Goal: Navigation & Orientation: Find specific page/section

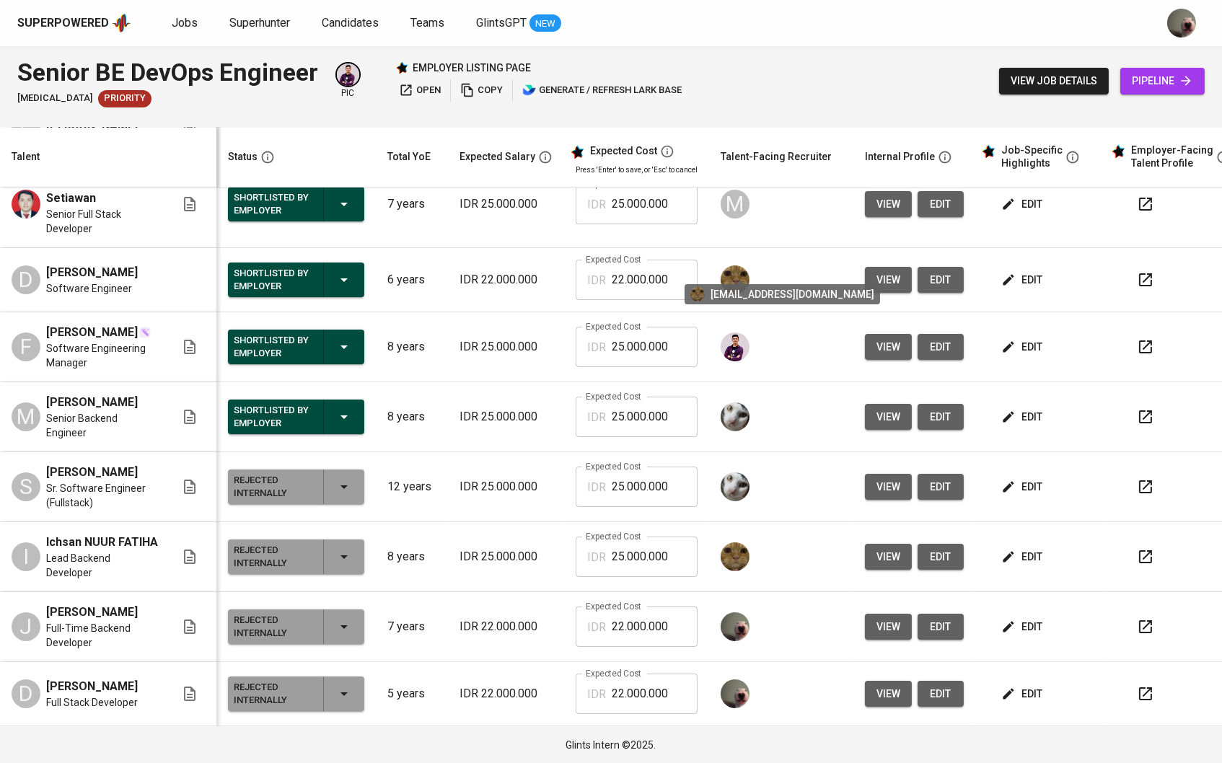
scroll to position [114, 0]
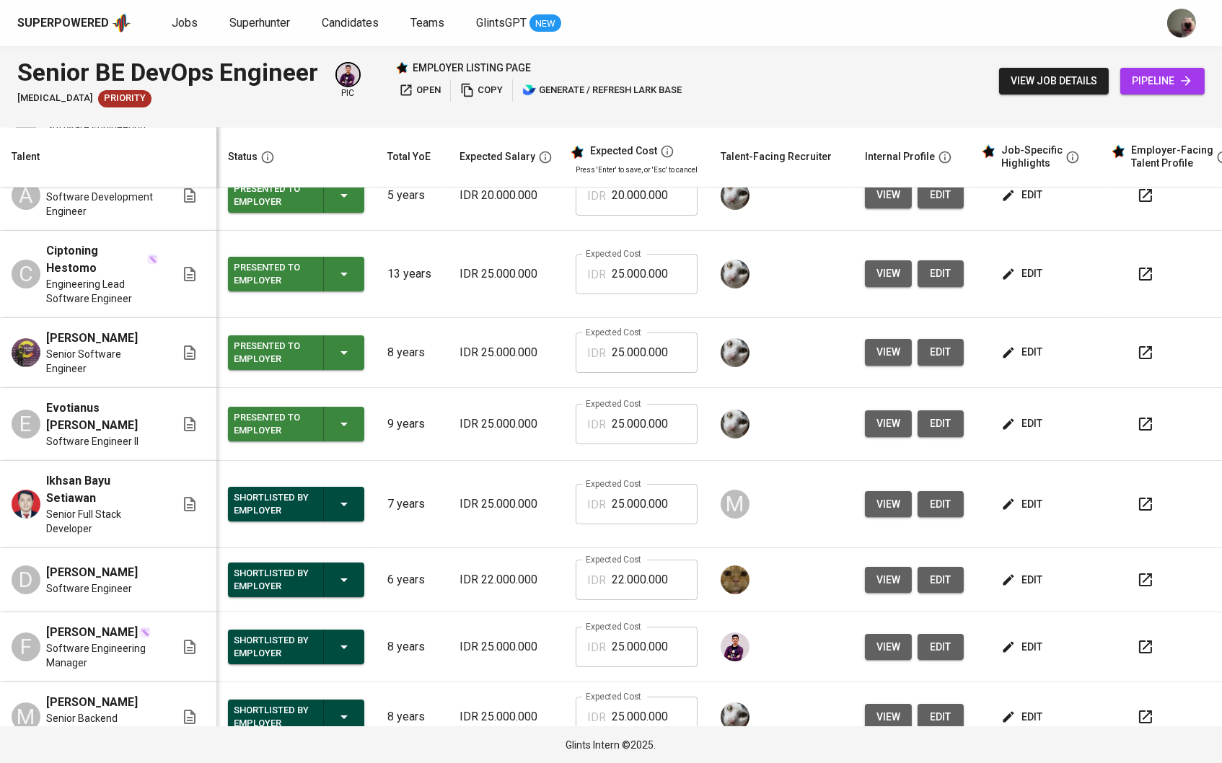
click at [90, 37] on div "Superpowered Jobs Superhunter Candidates Teams GlintsGPT NEW" at bounding box center [611, 23] width 1222 height 46
click at [94, 31] on div "Superpowered" at bounding box center [74, 23] width 114 height 22
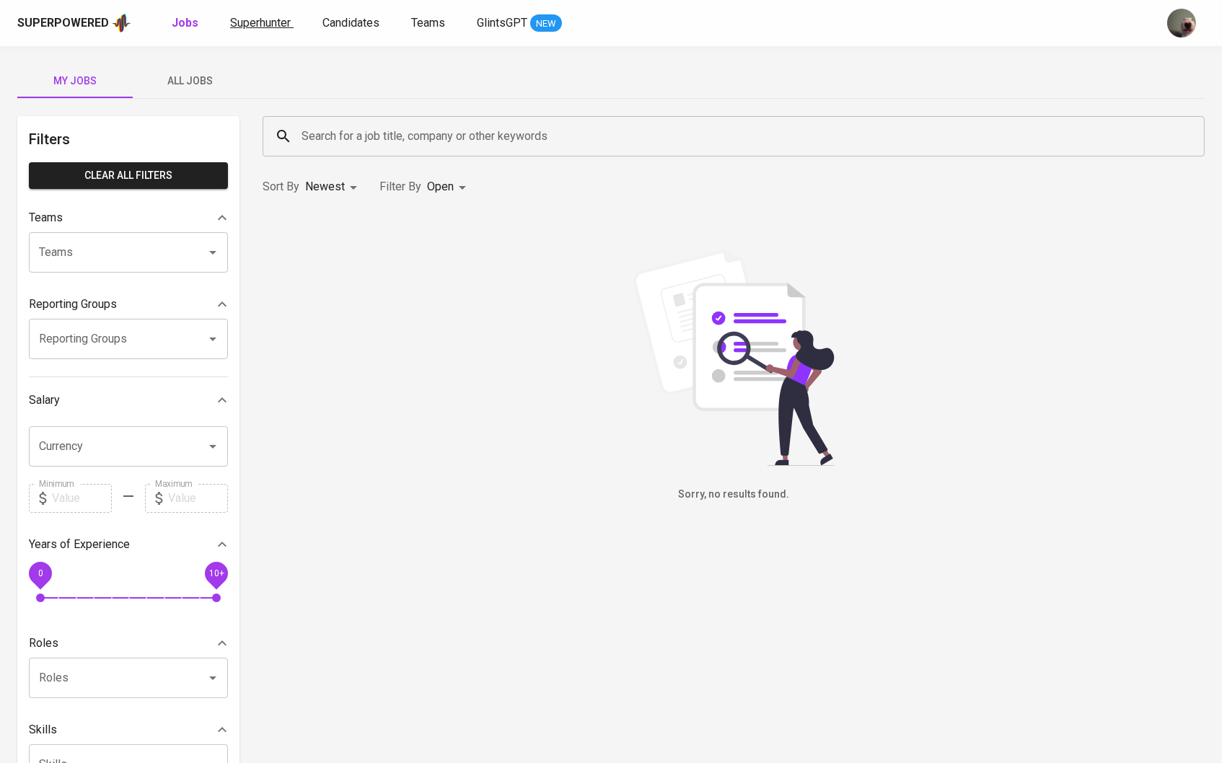
click at [246, 27] on span "Superhunter" at bounding box center [260, 23] width 61 height 14
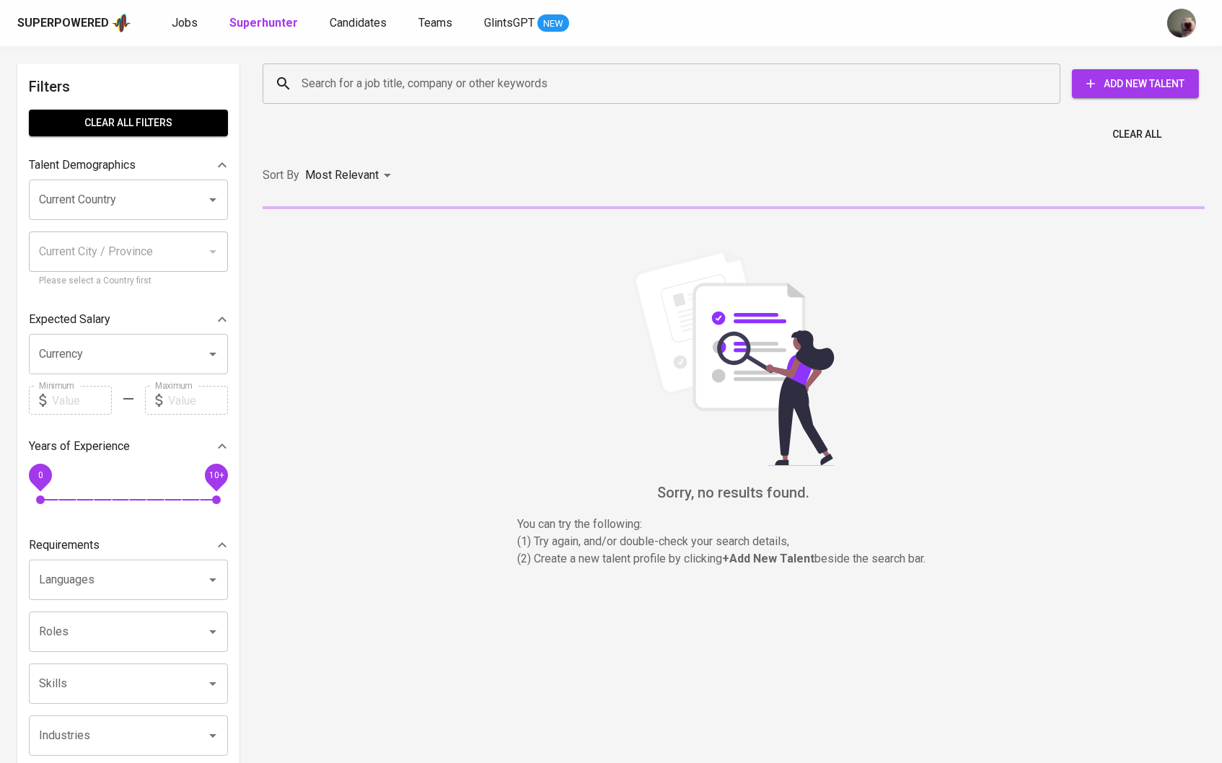
click at [189, 32] on div "Superpowered Jobs Superhunter Candidates Teams GlintsGPT NEW" at bounding box center [587, 23] width 1141 height 22
click at [190, 30] on link "Jobs" at bounding box center [186, 23] width 29 height 18
